Goal: Task Accomplishment & Management: Manage account settings

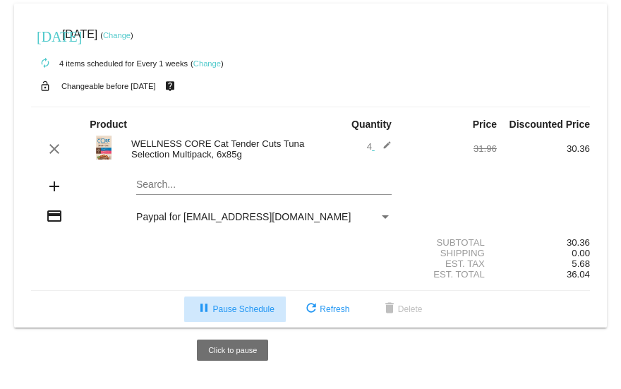
click at [238, 313] on span "pause Pause Schedule" at bounding box center [234, 309] width 78 height 10
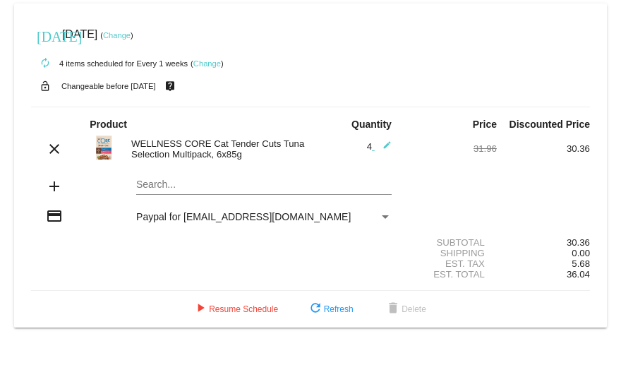
click at [209, 63] on link "Change" at bounding box center [207, 63] width 28 height 8
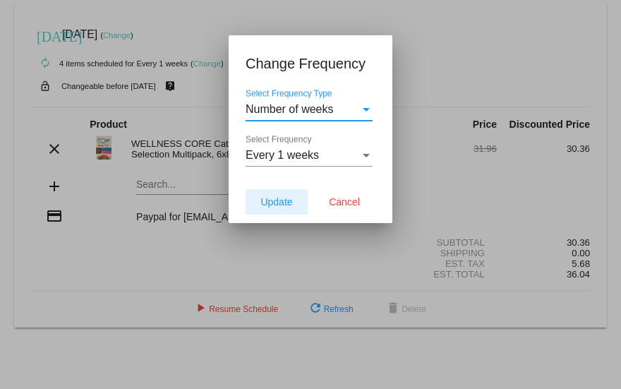
click at [271, 202] on span "Update" at bounding box center [276, 201] width 32 height 11
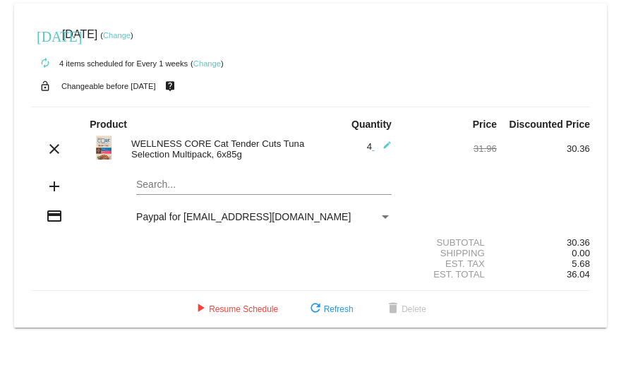
click at [212, 62] on link "Change" at bounding box center [207, 63] width 28 height 8
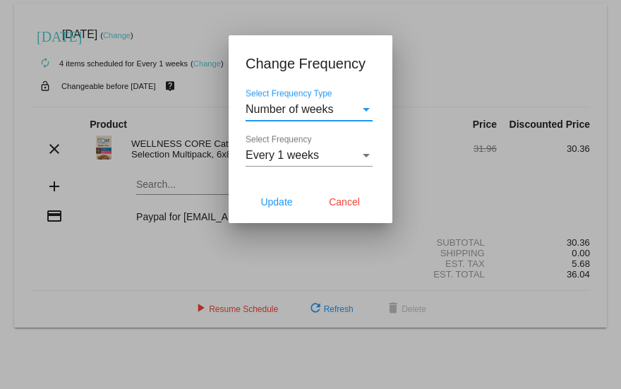
click at [366, 111] on div "Select Frequency Type" at bounding box center [366, 109] width 13 height 13
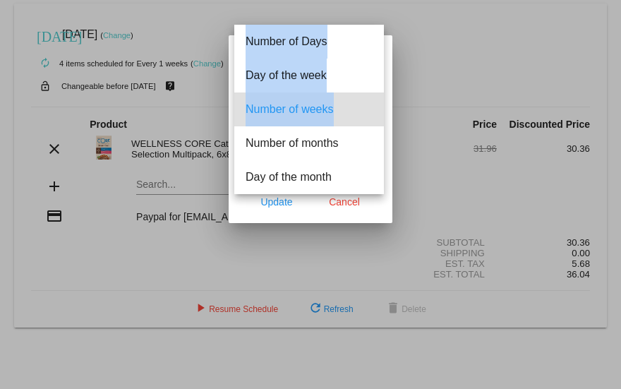
drag, startPoint x: 366, startPoint y: 111, endPoint x: 407, endPoint y: 104, distance: 41.5
click at [407, 104] on div "Change Frequency Number of weeks Select Frequency Type Every 1 weeks Select Fre…" at bounding box center [310, 194] width 621 height 389
click at [407, 104] on div at bounding box center [310, 194] width 621 height 389
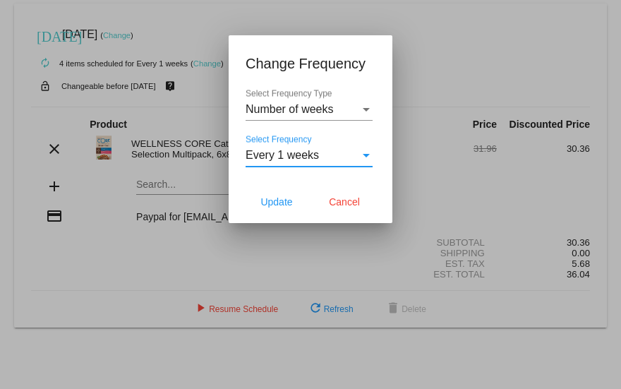
click at [365, 152] on div "Select Frequency" at bounding box center [366, 155] width 13 height 13
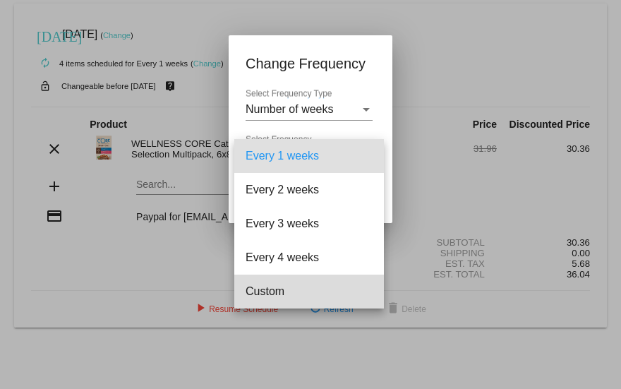
click at [306, 290] on span "Custom" at bounding box center [309, 291] width 127 height 34
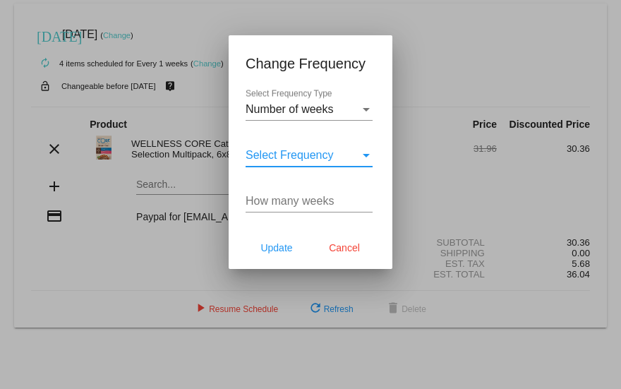
click at [351, 155] on div "Select Frequency" at bounding box center [303, 155] width 114 height 13
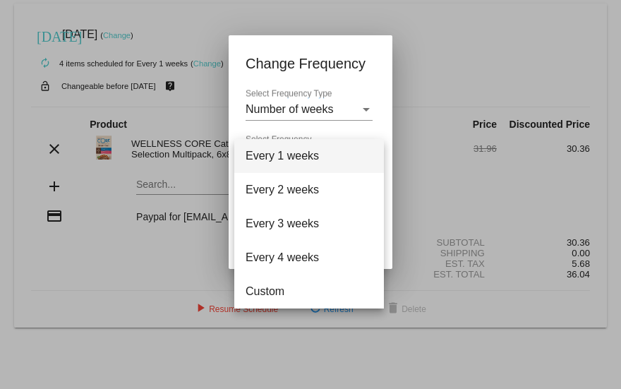
click at [398, 354] on div at bounding box center [310, 194] width 621 height 389
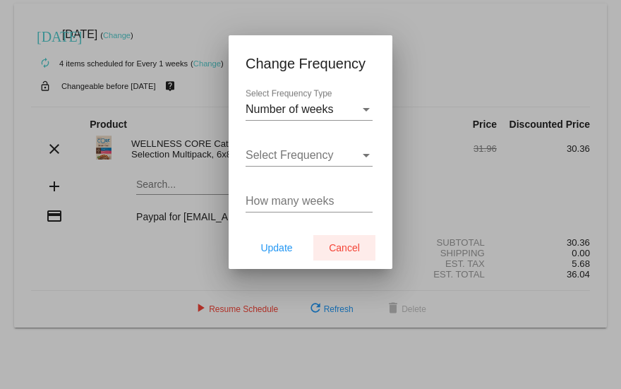
drag, startPoint x: 353, startPoint y: 253, endPoint x: 367, endPoint y: 265, distance: 18.5
click at [367, 265] on mat-dialog-actions "Update Cancel" at bounding box center [311, 247] width 130 height 42
click at [343, 246] on span "Cancel" at bounding box center [344, 247] width 31 height 11
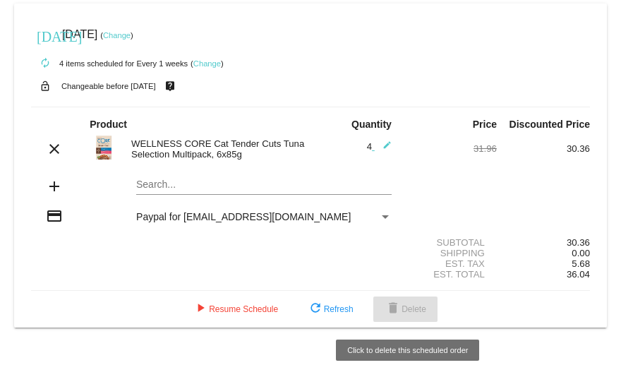
click at [408, 312] on span "delete Delete" at bounding box center [406, 309] width 42 height 10
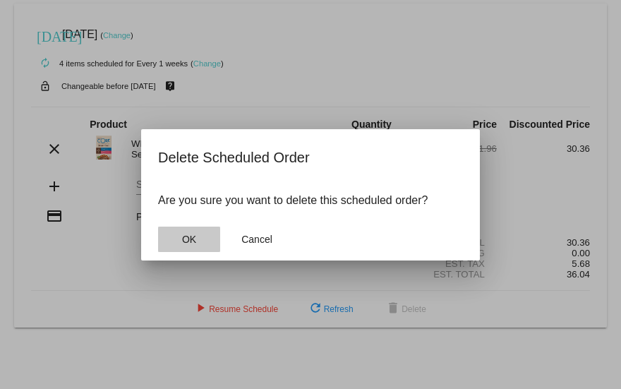
click at [192, 234] on span "OK" at bounding box center [189, 239] width 14 height 11
